Goal: Register for event/course

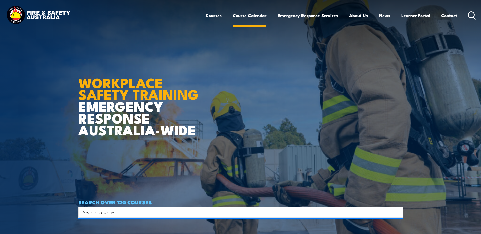
click at [248, 15] on link "Course Calendar" at bounding box center [250, 15] width 34 height 13
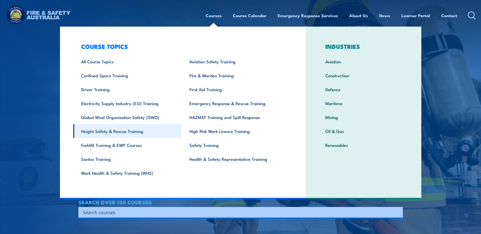
click at [99, 133] on link "Height Safety & Rescue Training" at bounding box center [127, 131] width 108 height 14
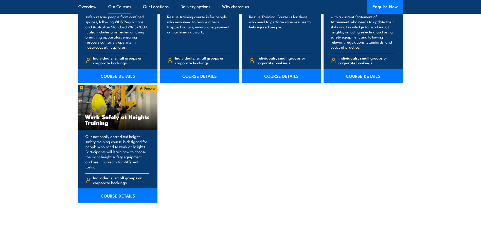
scroll to position [609, 0]
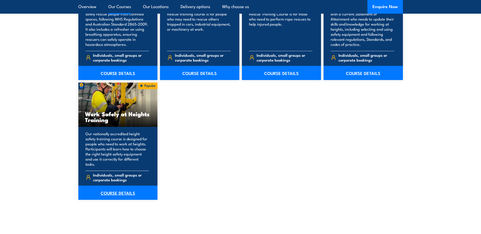
click at [113, 189] on link "COURSE DETAILS" at bounding box center [117, 193] width 79 height 14
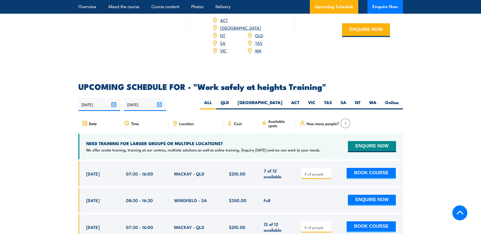
scroll to position [786, 0]
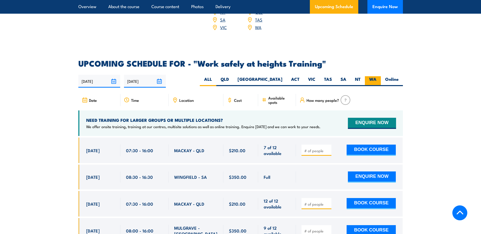
click at [378, 76] on label "WA" at bounding box center [373, 81] width 16 height 10
click at [378, 76] on input "WA" at bounding box center [378, 77] width 3 height 3
radio input "true"
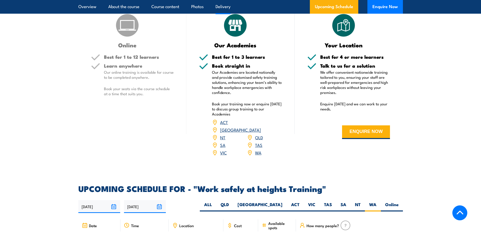
scroll to position [813, 0]
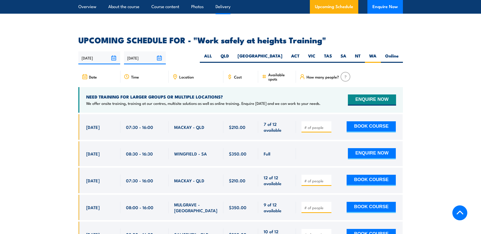
scroll to position [786, 0]
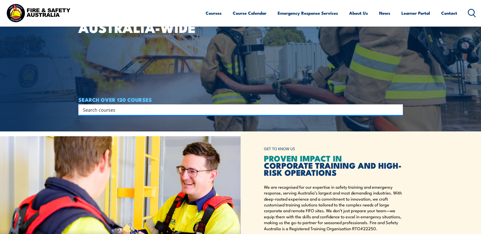
scroll to position [101, 0]
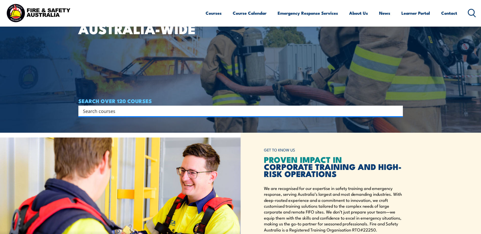
click at [109, 110] on input "Search input" at bounding box center [237, 111] width 309 height 8
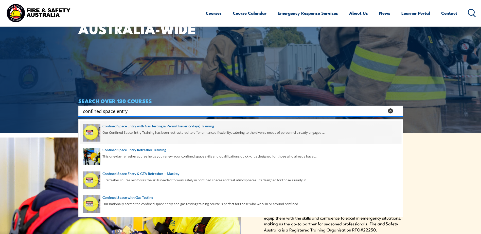
type input "confined space entry"
click at [147, 126] on span at bounding box center [241, 133] width 322 height 24
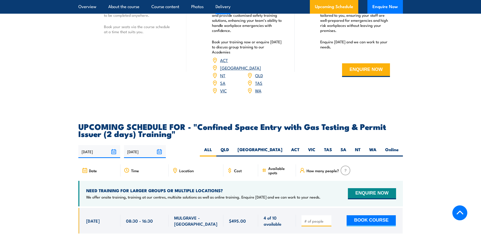
scroll to position [888, 0]
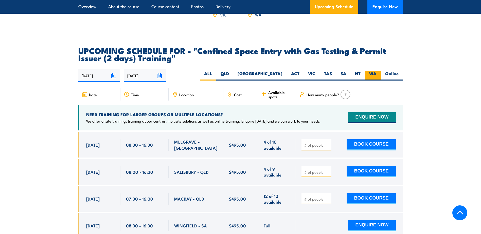
click at [371, 71] on label "WA" at bounding box center [373, 76] width 16 height 10
click at [377, 71] on input "WA" at bounding box center [378, 72] width 3 height 3
radio input "true"
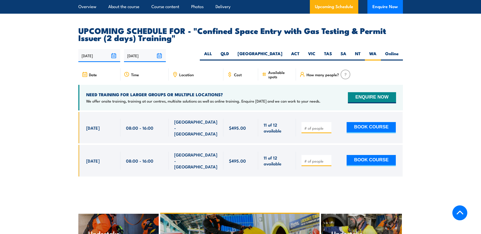
scroll to position [914, 0]
